Goal: Transaction & Acquisition: Purchase product/service

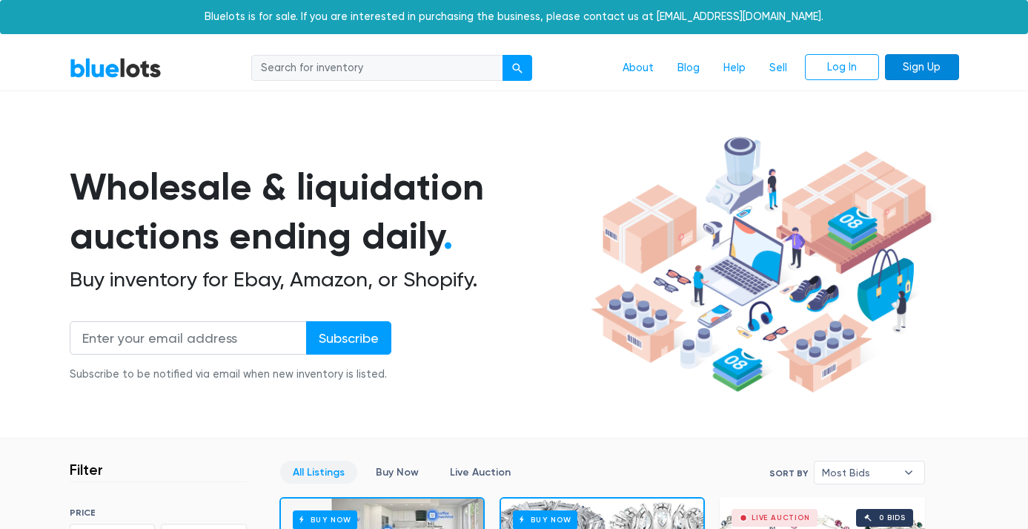
click at [929, 68] on link "Sign Up" at bounding box center [922, 67] width 74 height 27
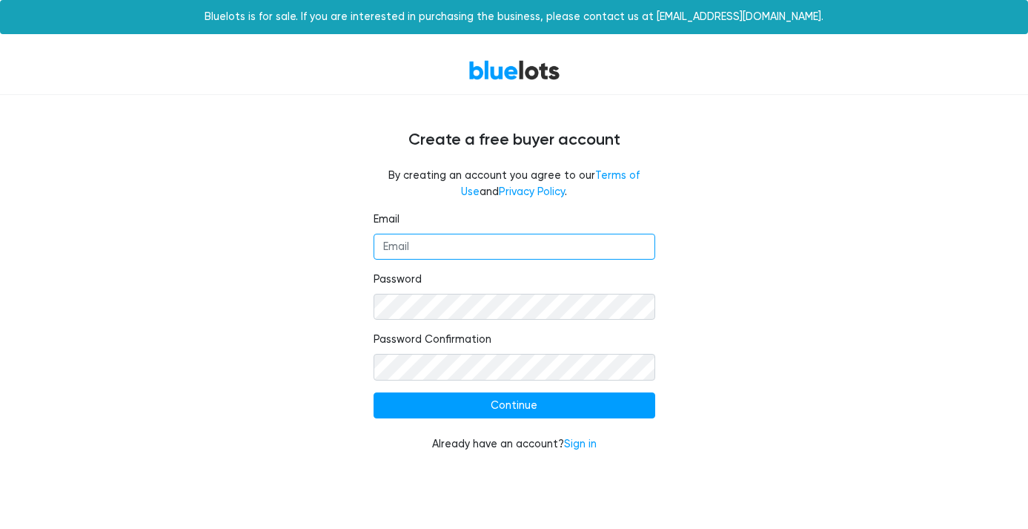
click at [434, 239] on input "Email" at bounding box center [515, 247] width 282 height 27
type input "eduadvance.nj@gmail.com"
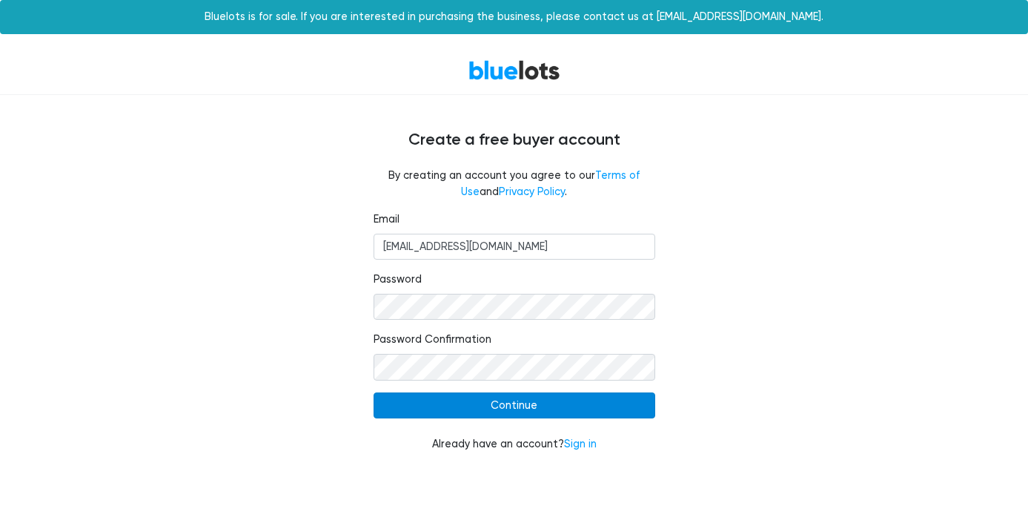
click at [517, 411] on input "Continue" at bounding box center [515, 405] width 282 height 27
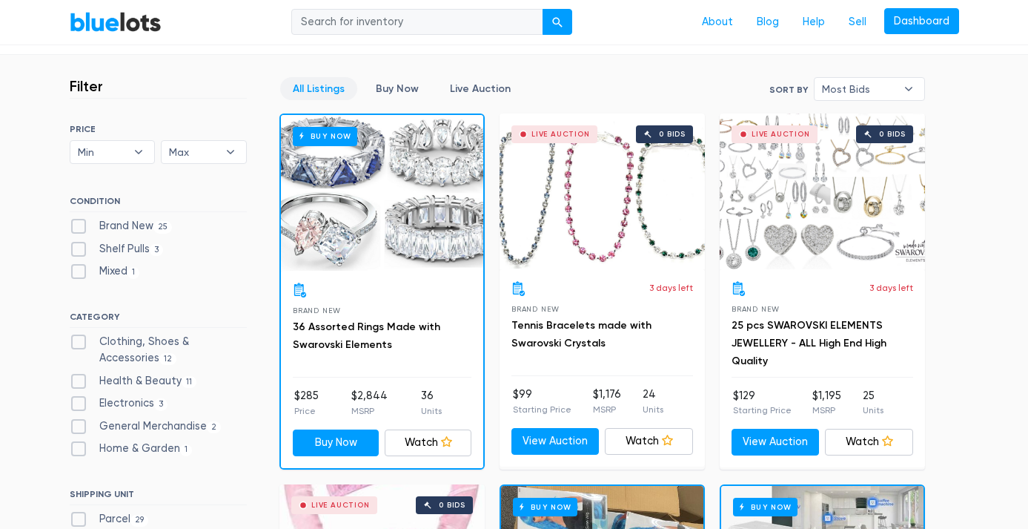
scroll to position [386, 0]
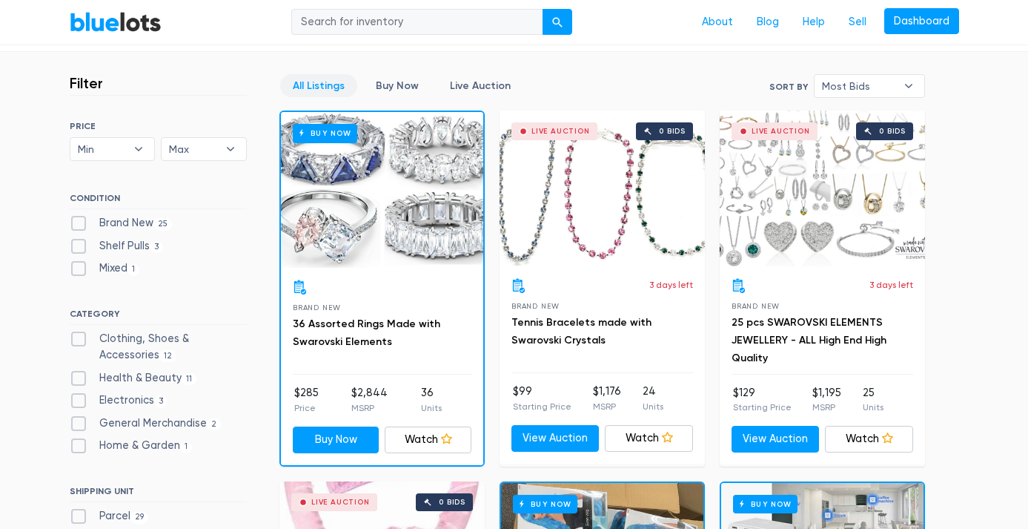
click at [80, 337] on label "Clothing, Shoes & Accessories 12" at bounding box center [158, 347] width 177 height 32
click at [79, 337] on Accessories"] "Clothing, Shoes & Accessories 12" at bounding box center [75, 336] width 10 height 10
checkbox Accessories"] "true"
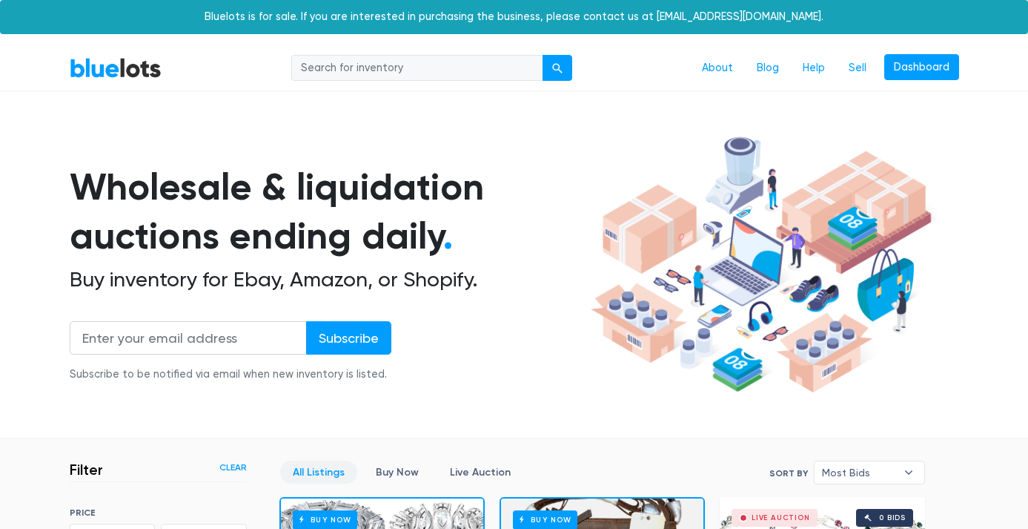
scroll to position [399, 0]
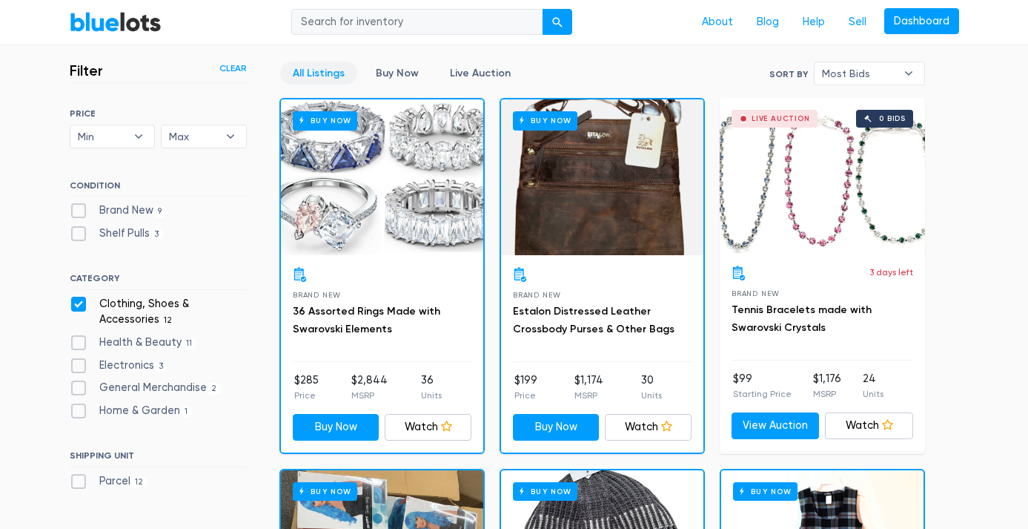
click at [82, 303] on label "Clothing, Shoes & Accessories 12" at bounding box center [158, 312] width 177 height 32
click at [79, 303] on Accessories"] "Clothing, Shoes & Accessories 12" at bounding box center [75, 301] width 10 height 10
checkbox Accessories"] "false"
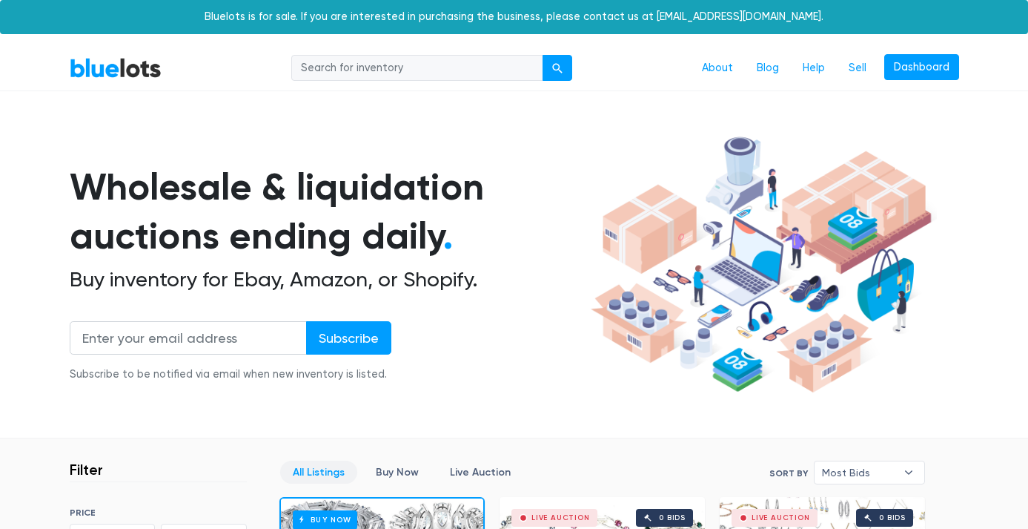
scroll to position [399, 0]
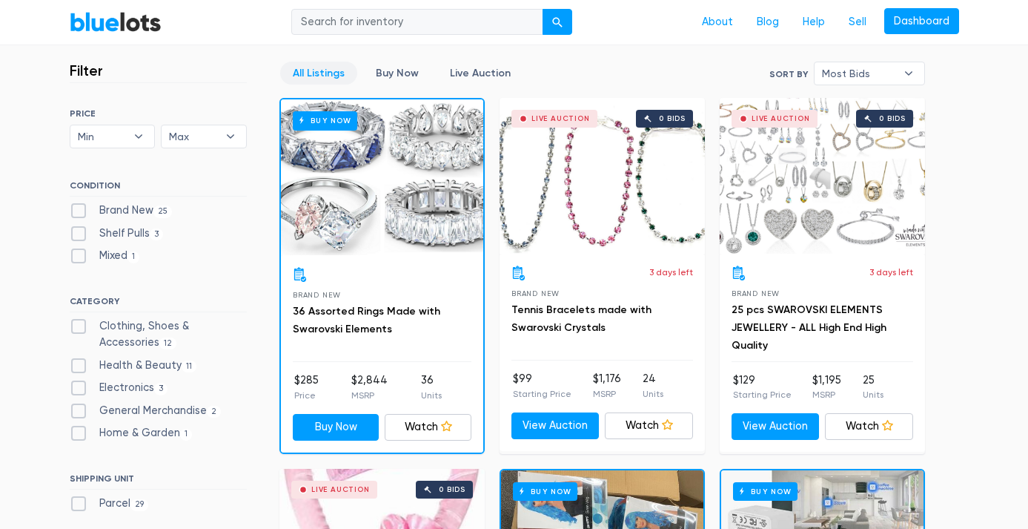
click at [82, 231] on label "Shelf Pulls 3" at bounding box center [117, 233] width 94 height 16
click at [79, 231] on Pulls"] "Shelf Pulls 3" at bounding box center [75, 230] width 10 height 10
checkbox Pulls"] "true"
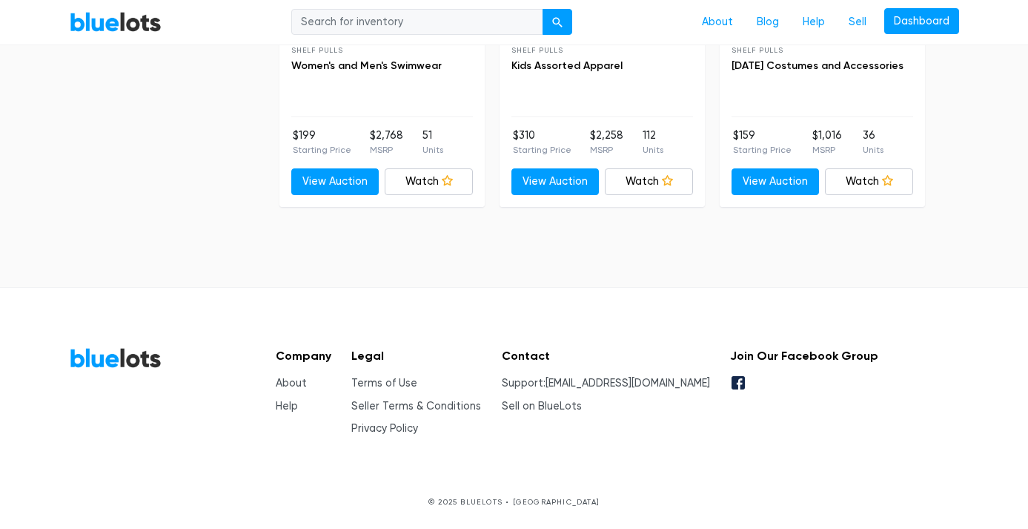
scroll to position [319, 0]
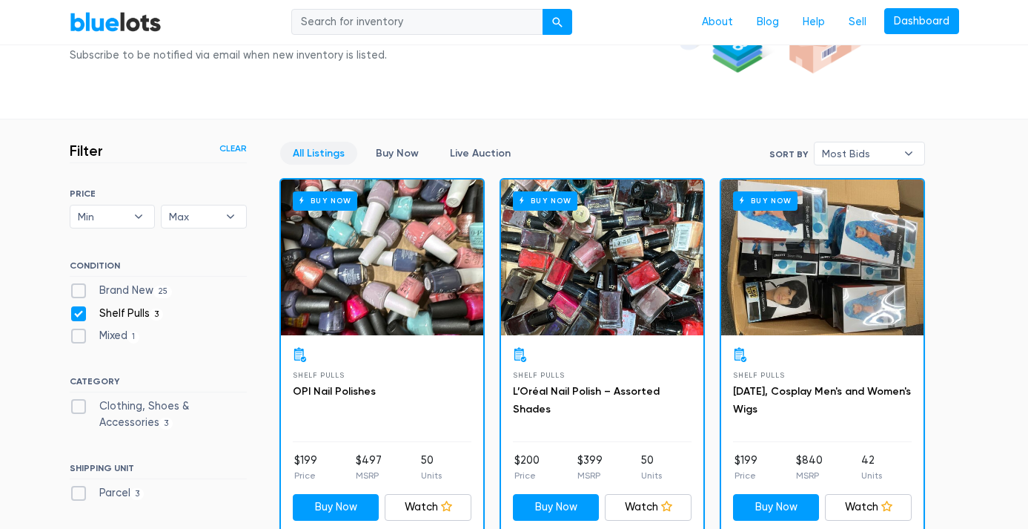
click at [80, 311] on label "Shelf Pulls 3" at bounding box center [117, 313] width 94 height 16
click at [79, 311] on Pulls"] "Shelf Pulls 3" at bounding box center [75, 310] width 10 height 10
checkbox Pulls"] "false"
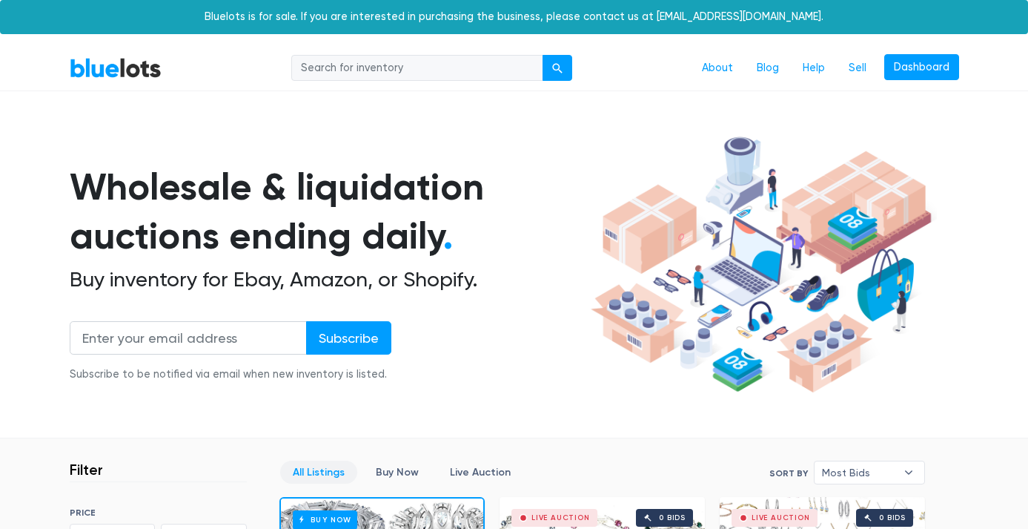
scroll to position [399, 0]
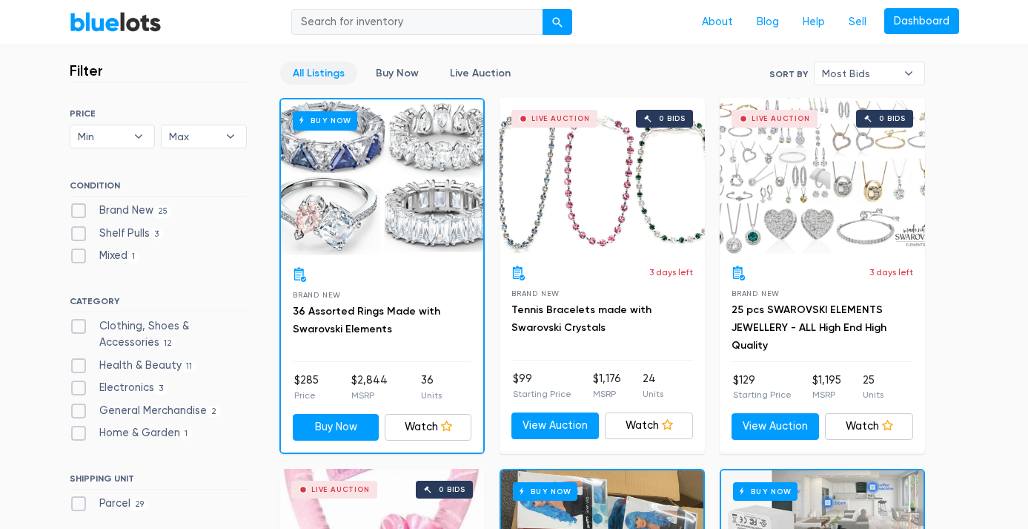
click at [81, 257] on label "Mixed 1" at bounding box center [105, 256] width 70 height 16
click at [79, 257] on input "Mixed 1" at bounding box center [75, 253] width 10 height 10
checkbox input "true"
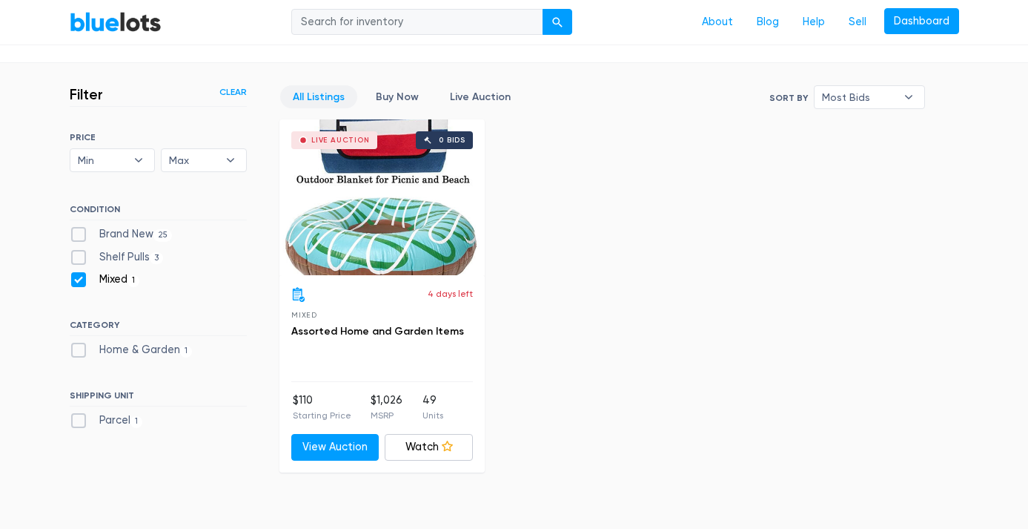
scroll to position [388, 0]
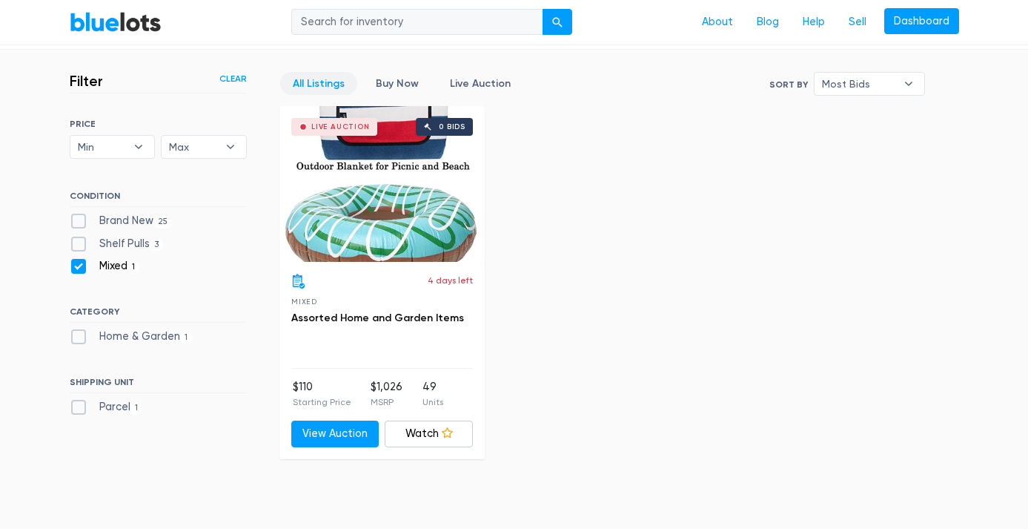
click at [73, 270] on label "Mixed 1" at bounding box center [105, 266] width 70 height 16
click at [73, 268] on input "Mixed 1" at bounding box center [75, 263] width 10 height 10
checkbox input "false"
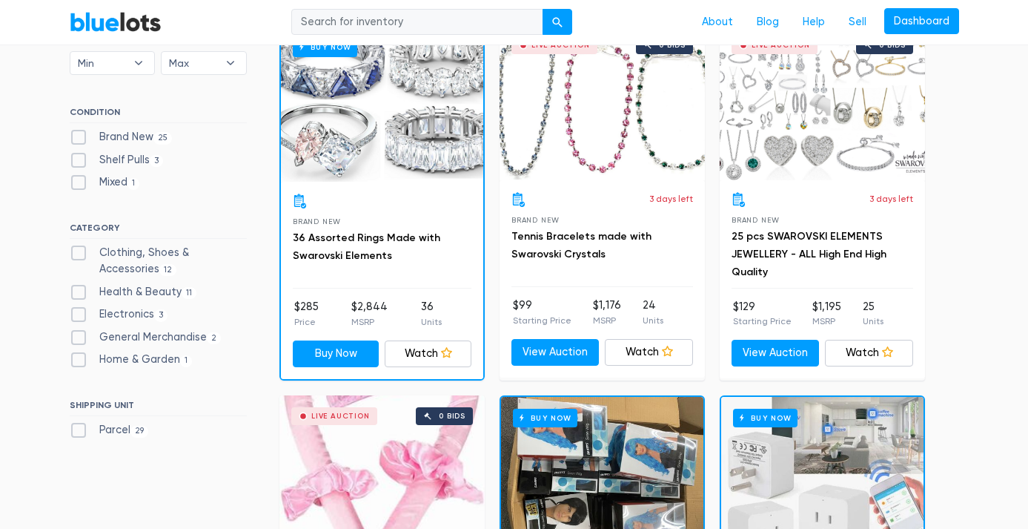
scroll to position [475, 0]
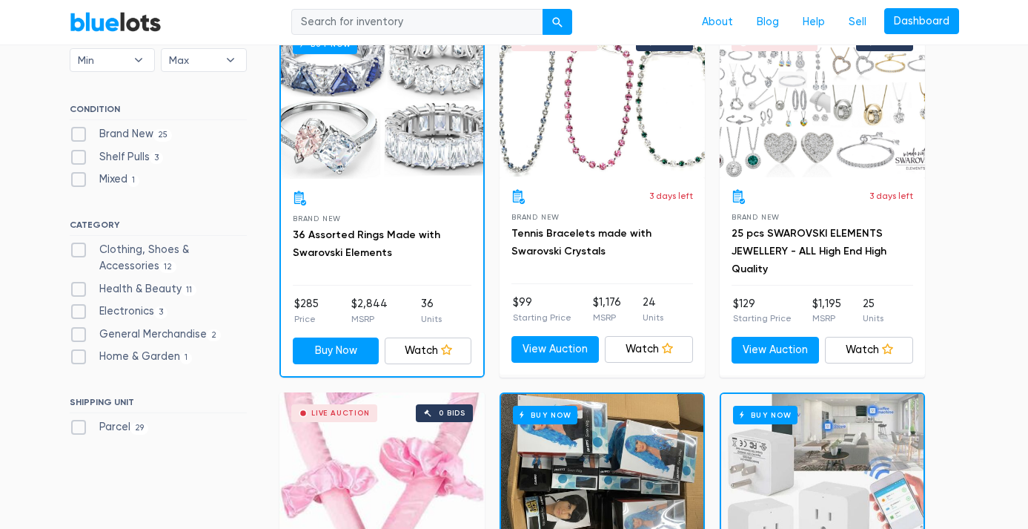
click at [80, 289] on label "Health & Beauty 11" at bounding box center [134, 289] width 128 height 16
click at [79, 289] on Beauty"] "Health & Beauty 11" at bounding box center [75, 286] width 10 height 10
checkbox Beauty"] "true"
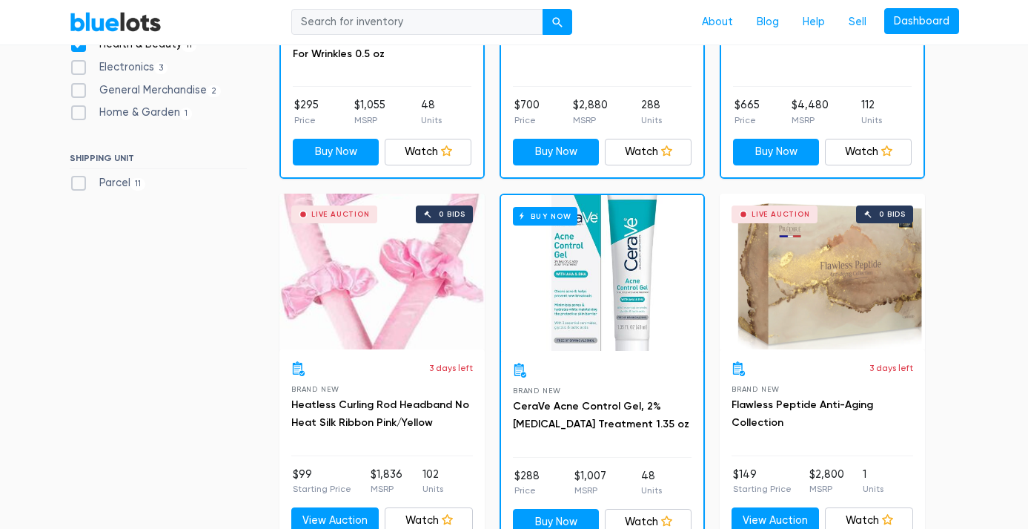
scroll to position [517, 0]
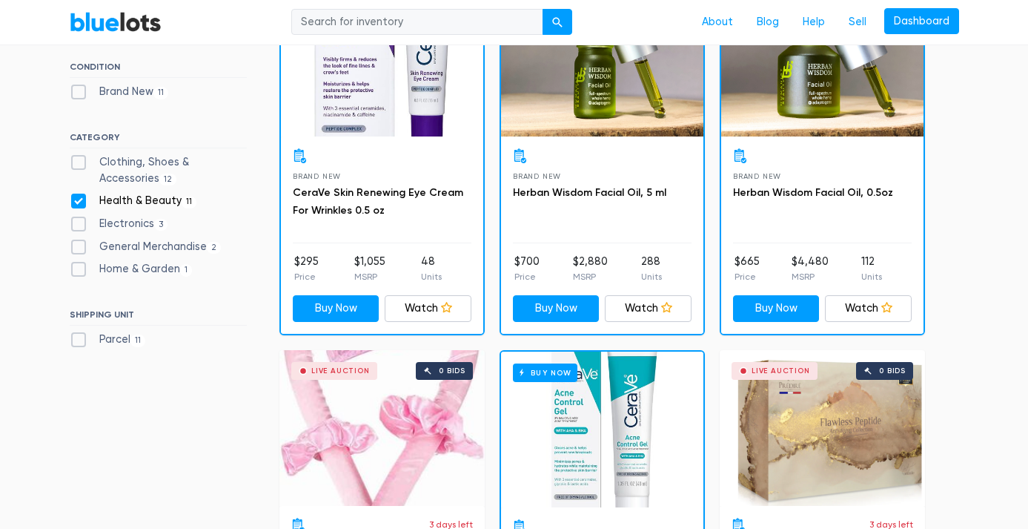
click at [81, 205] on label "Health & Beauty 11" at bounding box center [134, 201] width 128 height 16
click at [79, 202] on Beauty"] "Health & Beauty 11" at bounding box center [75, 198] width 10 height 10
checkbox Beauty"] "false"
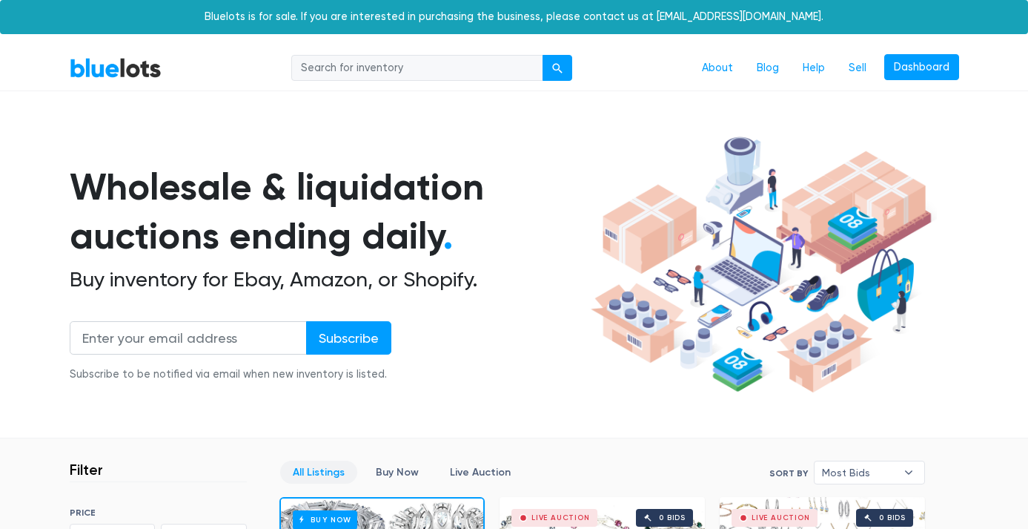
scroll to position [399, 0]
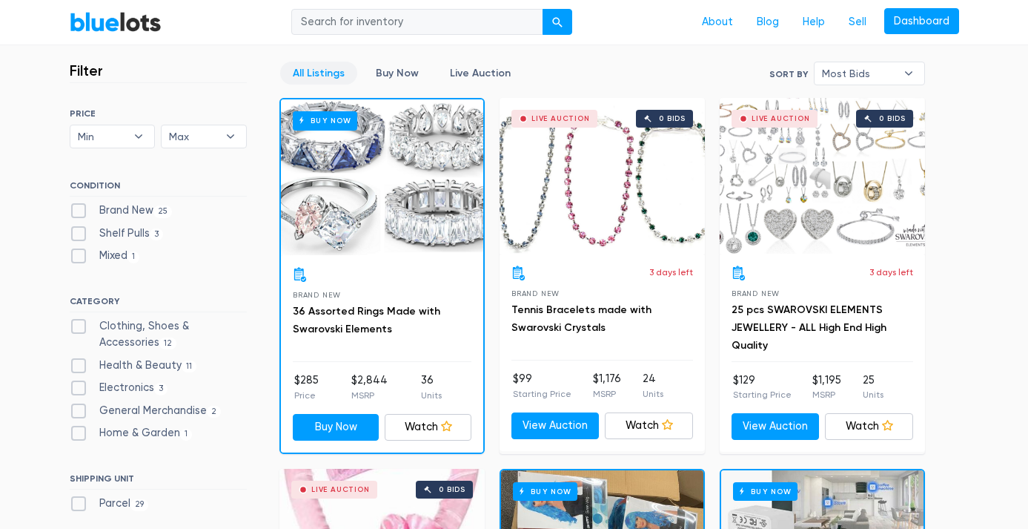
click at [75, 328] on label "Clothing, Shoes & Accessories 12" at bounding box center [158, 334] width 177 height 32
click at [75, 328] on Accessories"] "Clothing, Shoes & Accessories 12" at bounding box center [75, 323] width 10 height 10
checkbox Accessories"] "true"
